Goal: Information Seeking & Learning: Learn about a topic

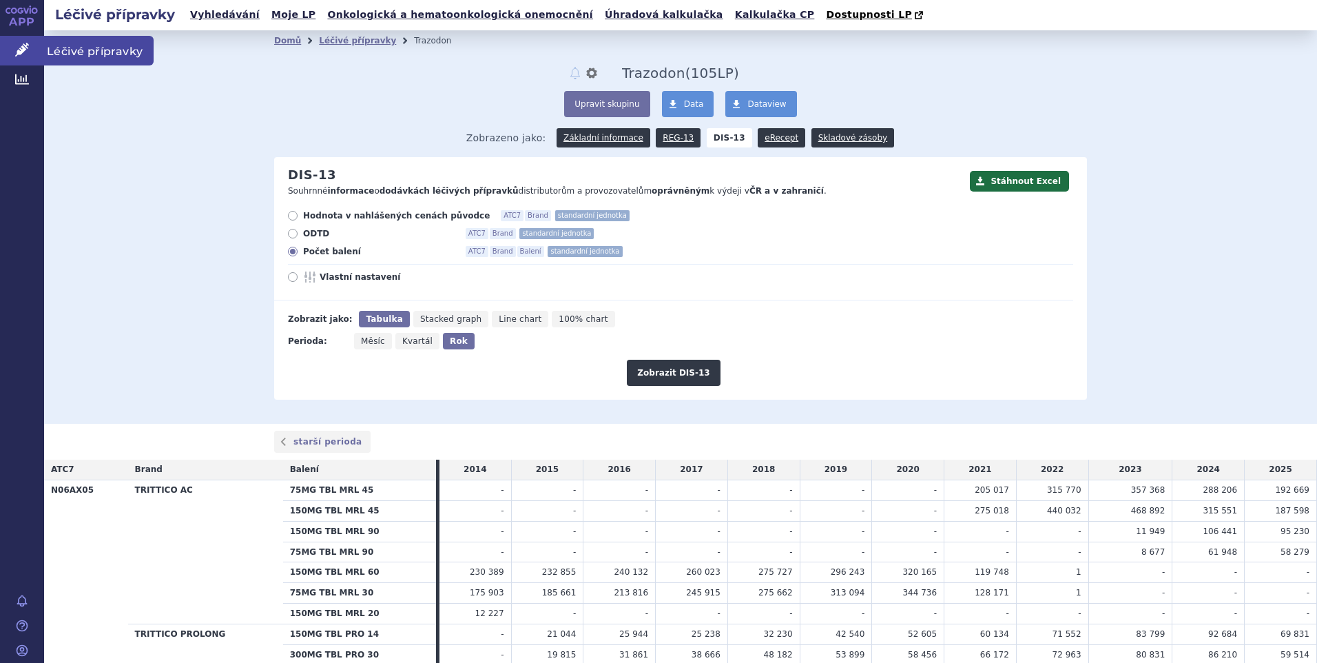
click at [70, 49] on span "Léčivé přípravky" at bounding box center [99, 50] width 110 height 29
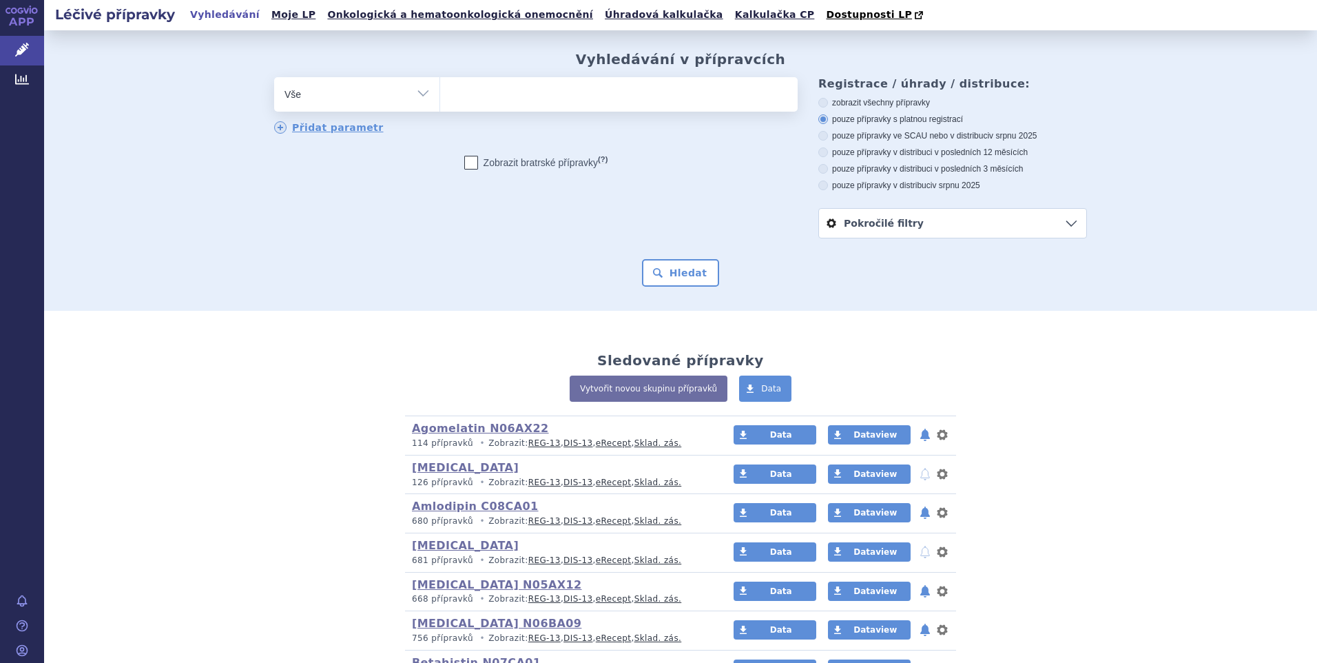
scroll to position [207, 0]
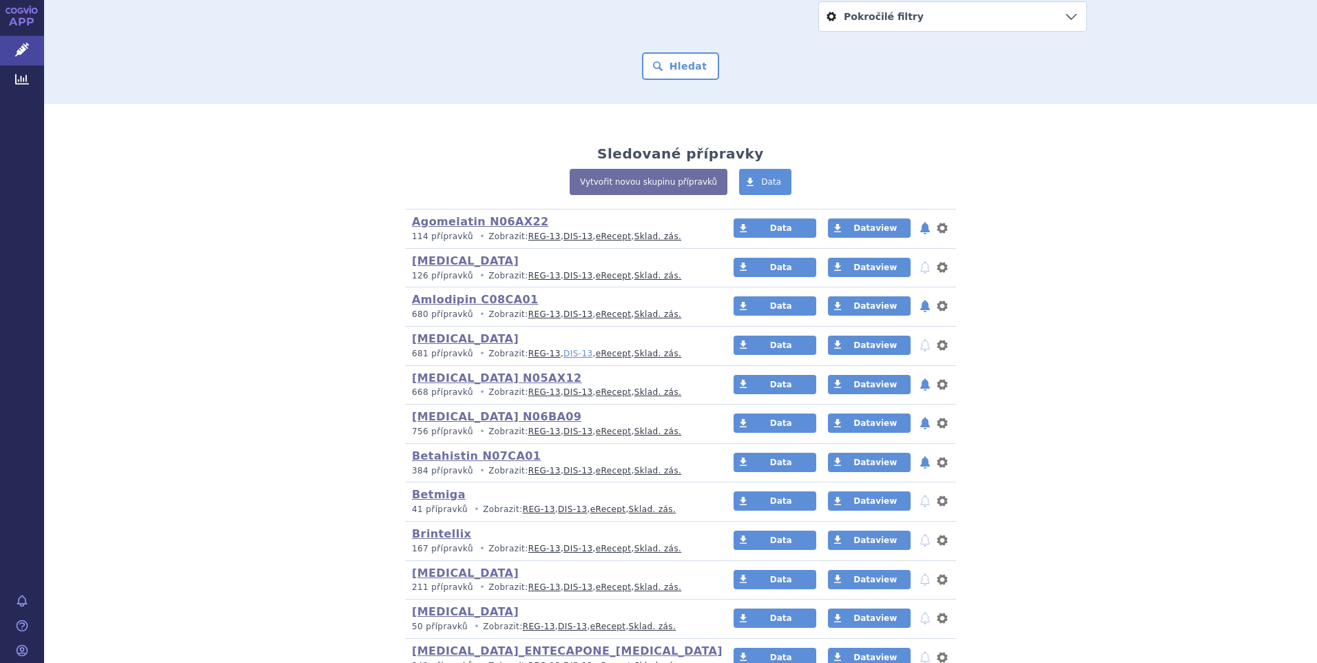
click at [563, 350] on link "DIS-13" at bounding box center [577, 354] width 29 height 10
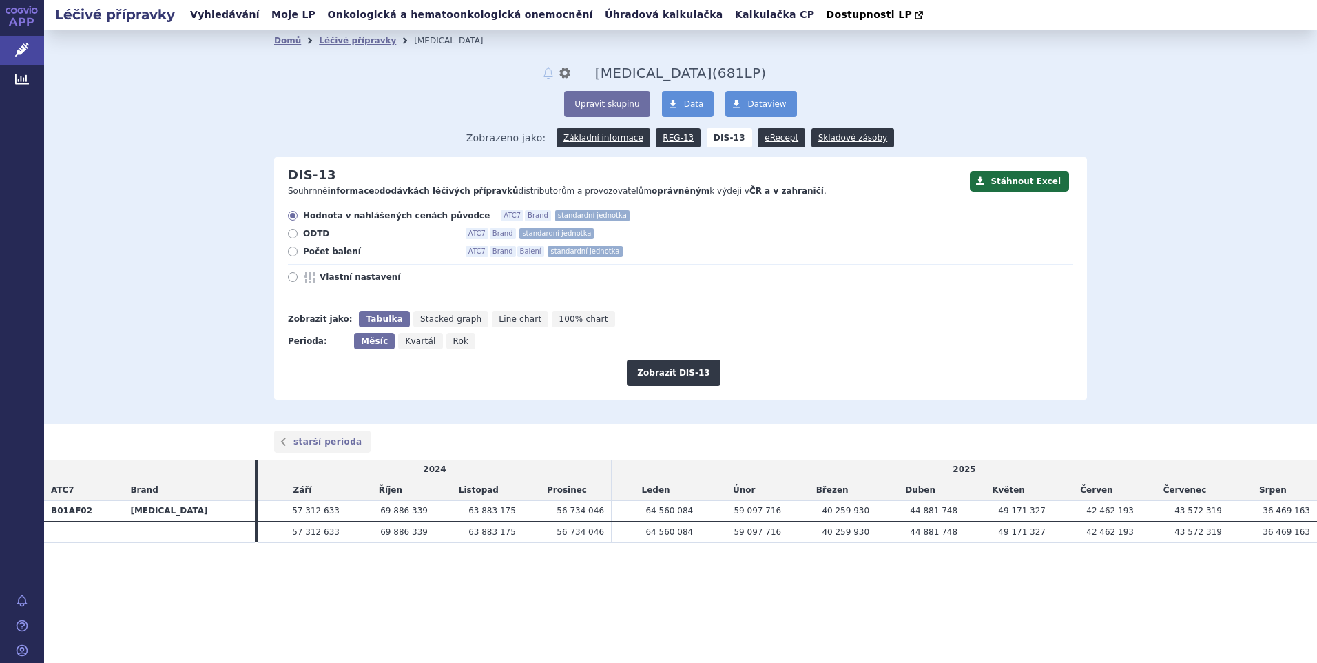
click at [291, 253] on icon at bounding box center [293, 252] width 10 height 10
click at [291, 253] on input "Počet balení ATC7 Brand Balení standardní jednotka" at bounding box center [293, 253] width 9 height 9
radio input "true"
click at [669, 375] on button "Zobrazit DIS-13" at bounding box center [673, 373] width 93 height 26
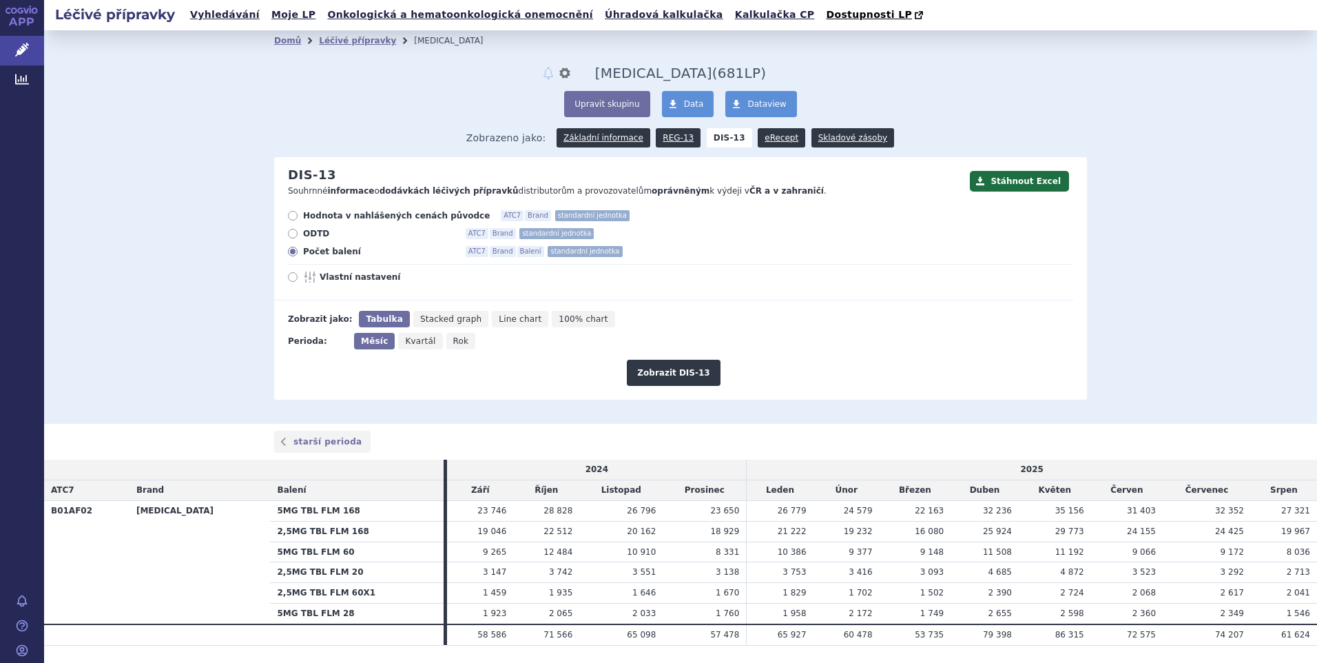
click at [453, 346] on span "Rok" at bounding box center [461, 341] width 16 height 10
click at [451, 342] on input "Rok" at bounding box center [450, 337] width 9 height 9
radio input "true"
click at [661, 379] on button "Zobrazit DIS-13" at bounding box center [673, 373] width 93 height 26
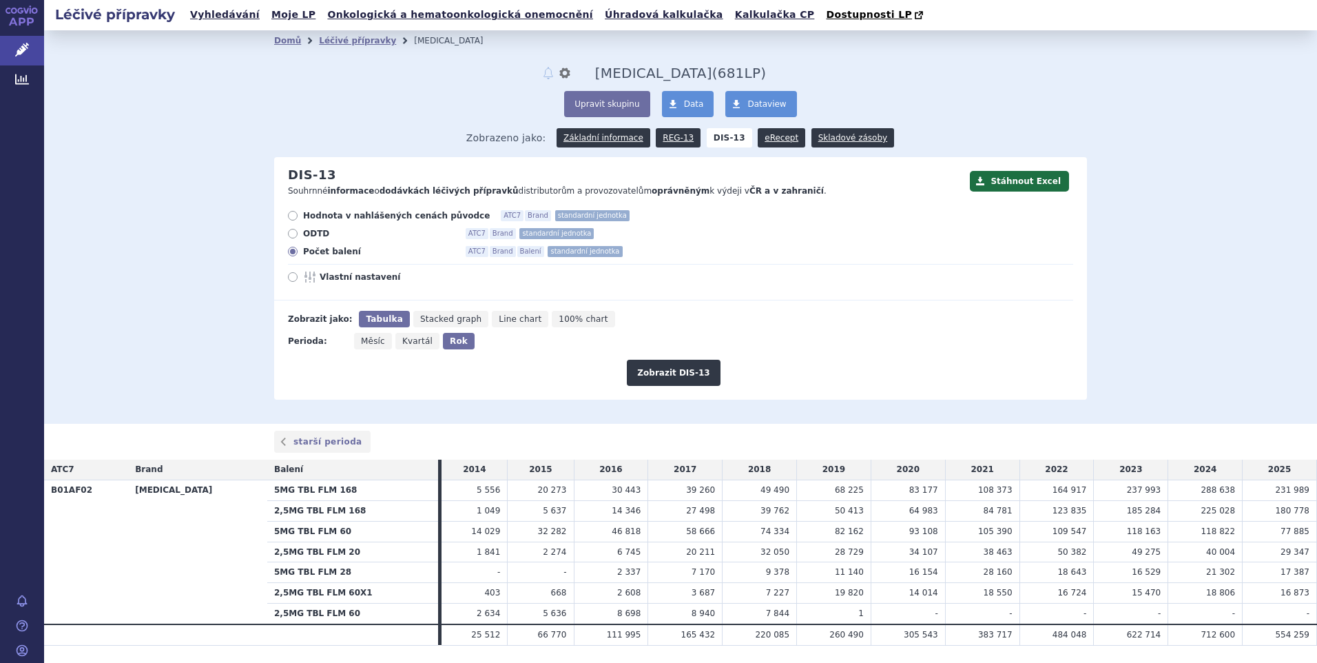
click at [375, 346] on span "Měsíc" at bounding box center [373, 341] width 24 height 10
click at [363, 342] on input "Měsíc" at bounding box center [358, 337] width 9 height 9
radio input "true"
click at [658, 373] on button "Zobrazit DIS-13" at bounding box center [673, 373] width 93 height 26
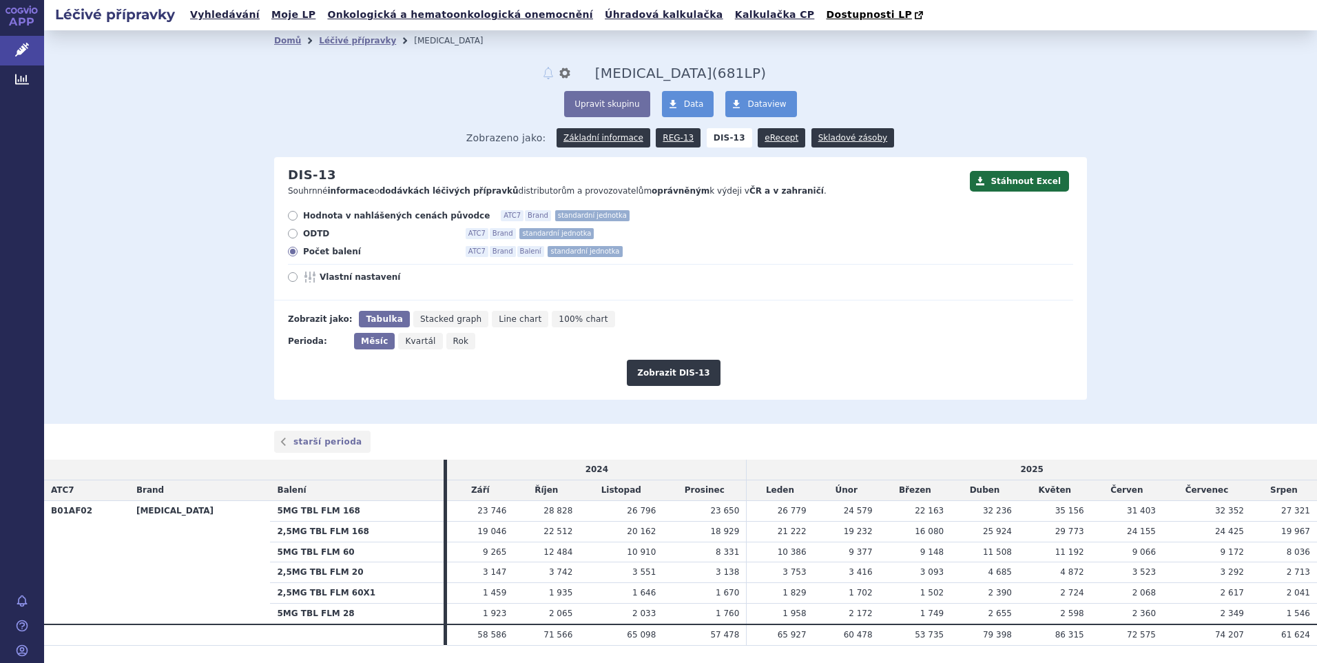
click at [290, 217] on icon at bounding box center [293, 216] width 10 height 10
click at [290, 217] on input "Hodnota v nahlášených cenách původce ATC7 Brand standardní jednotka" at bounding box center [293, 217] width 9 height 9
radio input "true"
click at [663, 375] on button "Zobrazit DIS-13" at bounding box center [673, 373] width 93 height 26
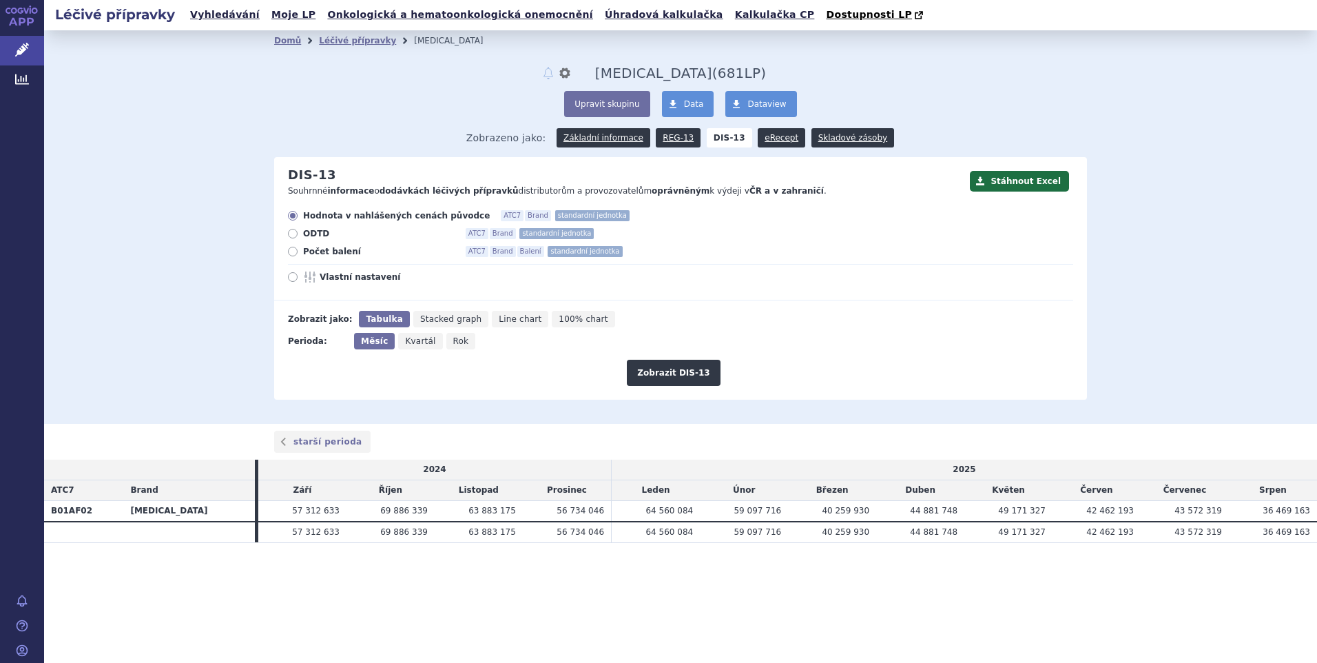
click at [453, 342] on span "Rok" at bounding box center [461, 341] width 16 height 10
click at [451, 342] on input "Rok" at bounding box center [450, 337] width 9 height 9
radio input "true"
click at [667, 367] on button "Zobrazit DIS-13" at bounding box center [673, 373] width 93 height 26
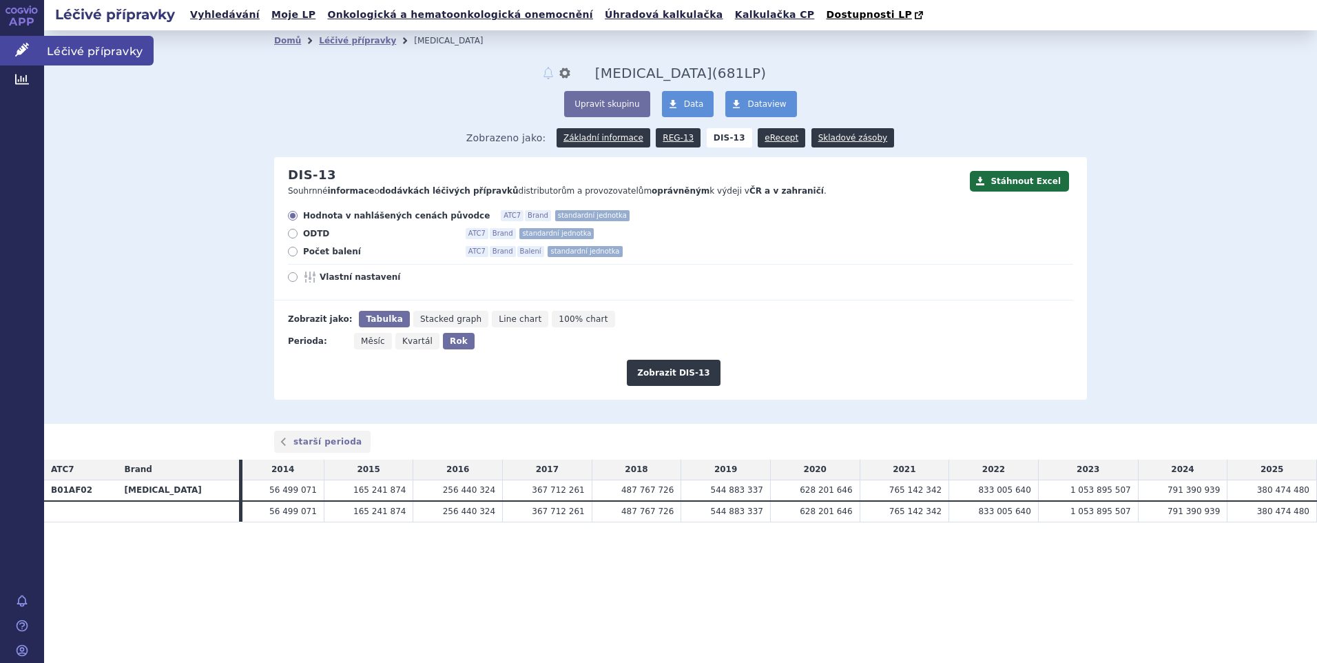
click at [61, 45] on span "Léčivé přípravky" at bounding box center [99, 50] width 110 height 29
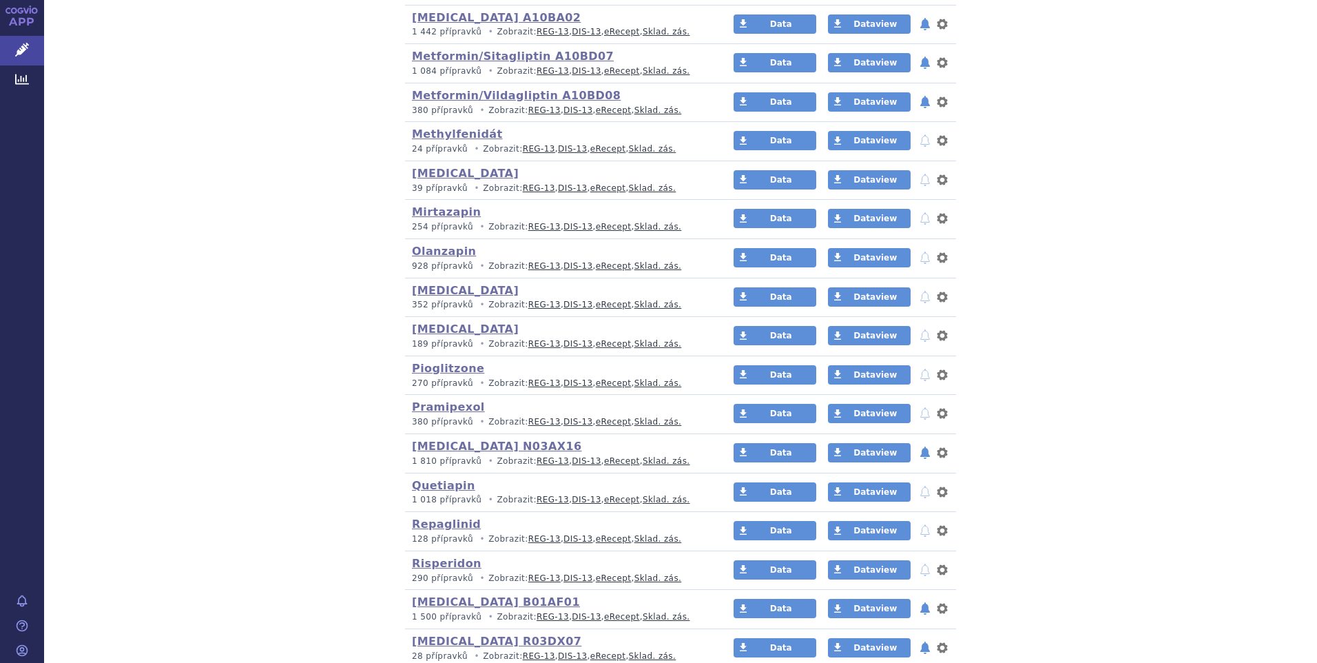
scroll to position [2273, 0]
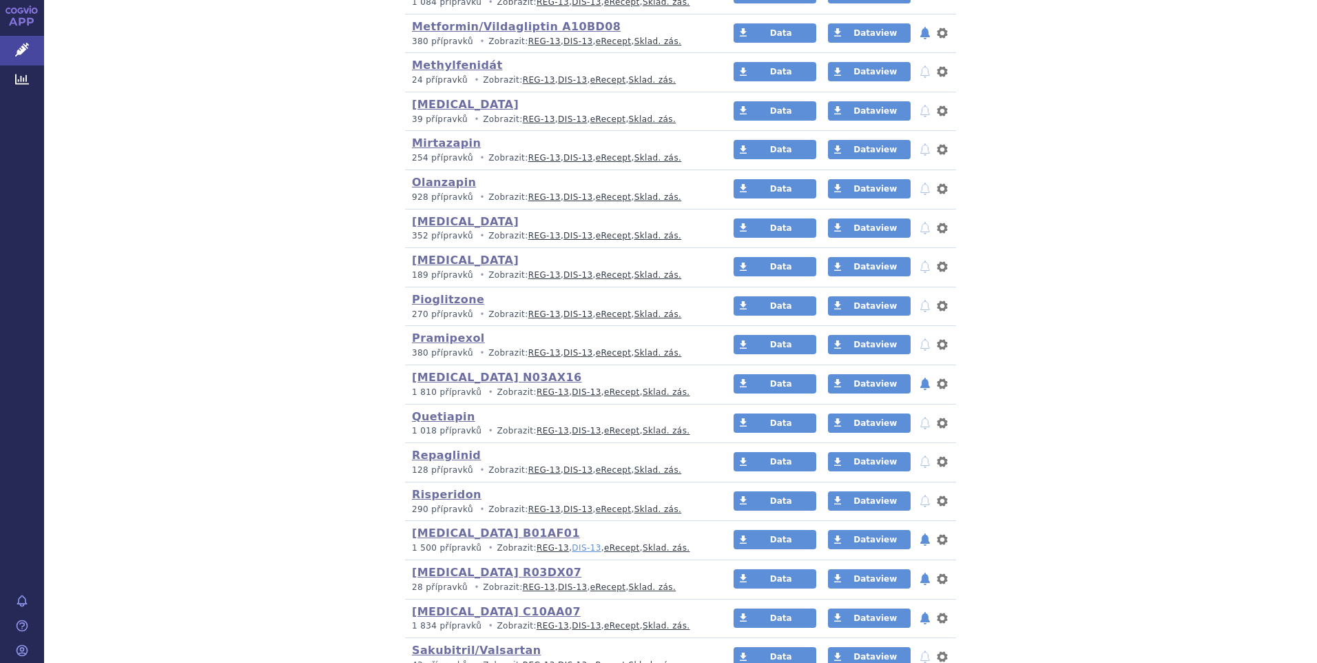
click at [572, 546] on link "DIS-13" at bounding box center [586, 548] width 29 height 10
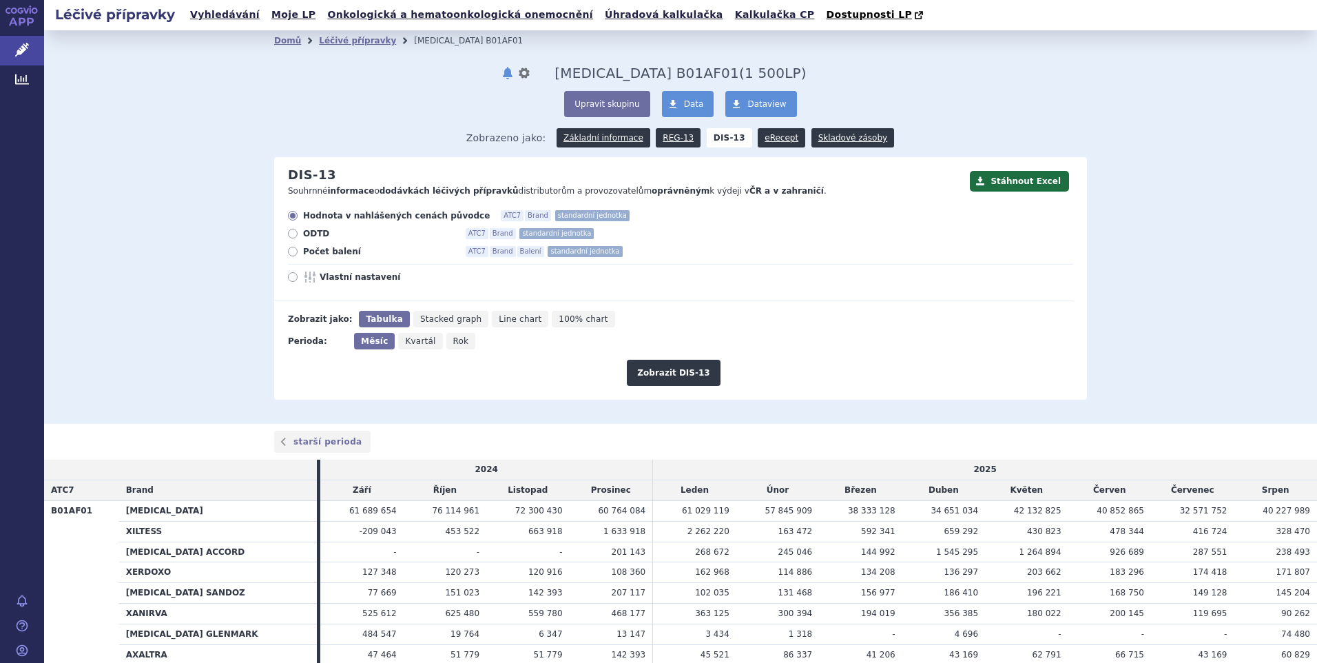
click at [453, 341] on span "Rok" at bounding box center [461, 341] width 16 height 10
click at [447, 341] on input "Rok" at bounding box center [450, 337] width 9 height 9
radio input "true"
click at [655, 372] on button "Zobrazit DIS-13" at bounding box center [673, 373] width 93 height 26
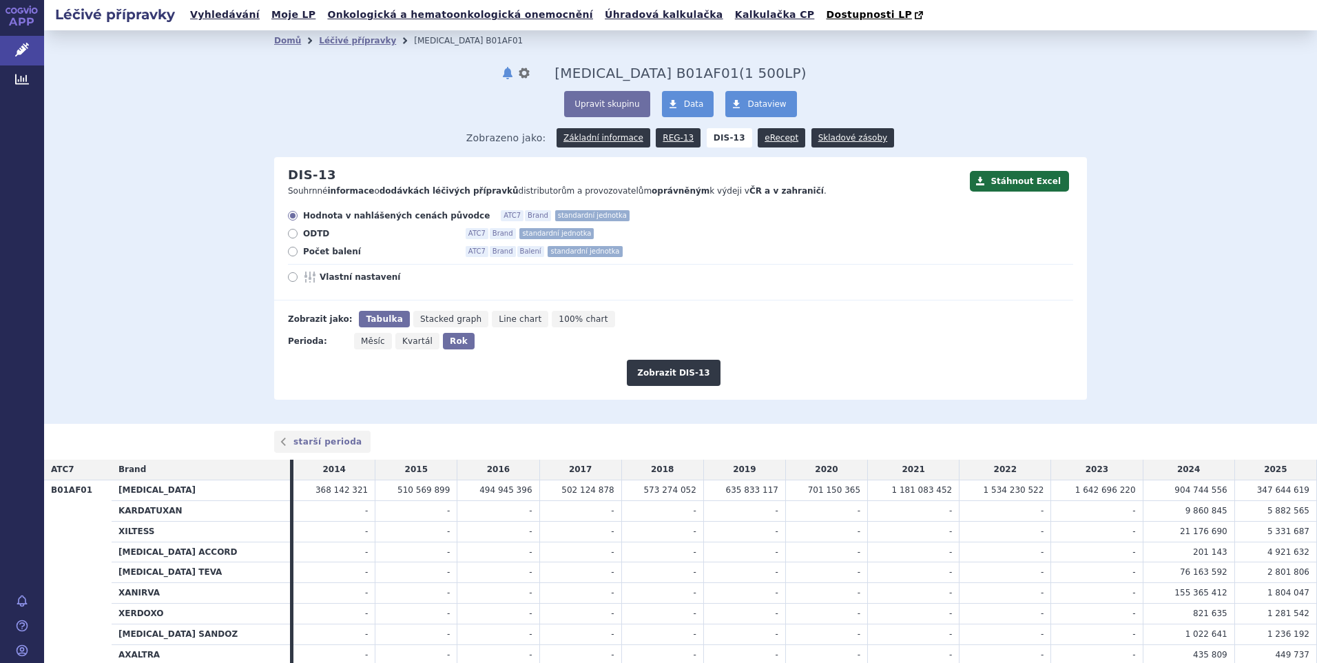
scroll to position [100, 0]
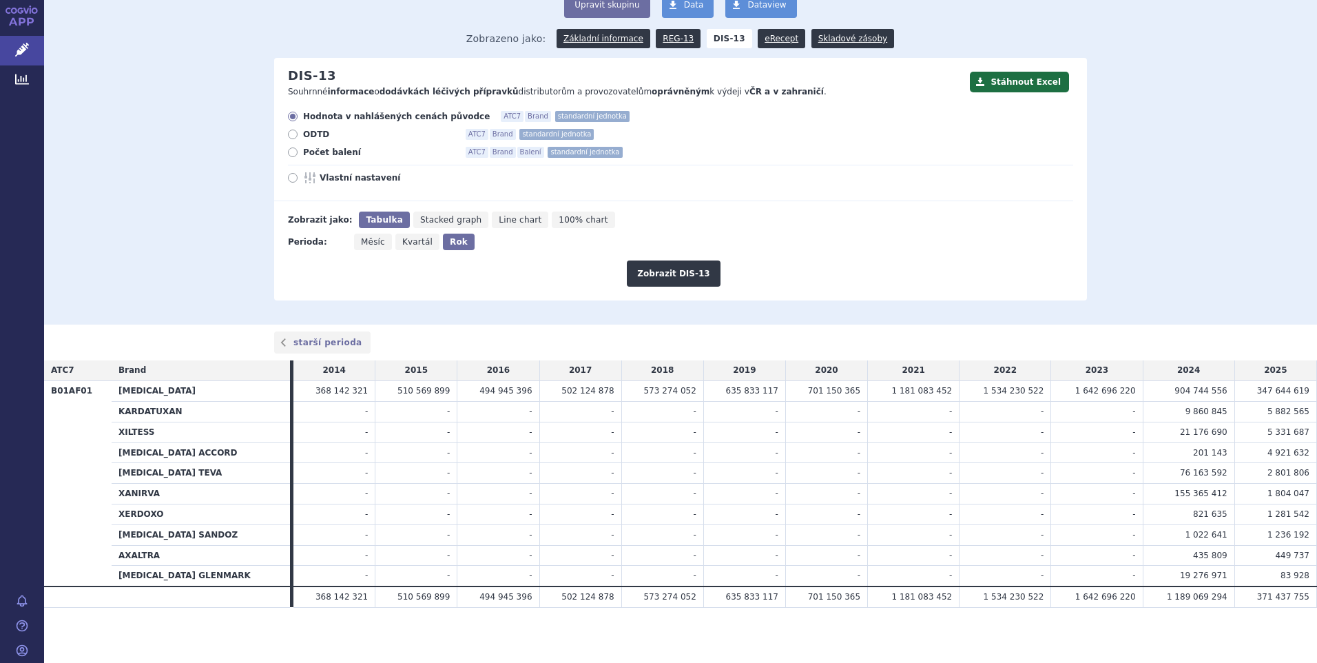
click at [289, 154] on icon at bounding box center [293, 152] width 10 height 10
click at [289, 154] on input "Počet balení ATC7 Brand Balení standardní jednotka" at bounding box center [293, 153] width 9 height 9
radio input "true"
click at [655, 271] on button "Zobrazit DIS-13" at bounding box center [673, 273] width 93 height 26
